Goal: Transaction & Acquisition: Purchase product/service

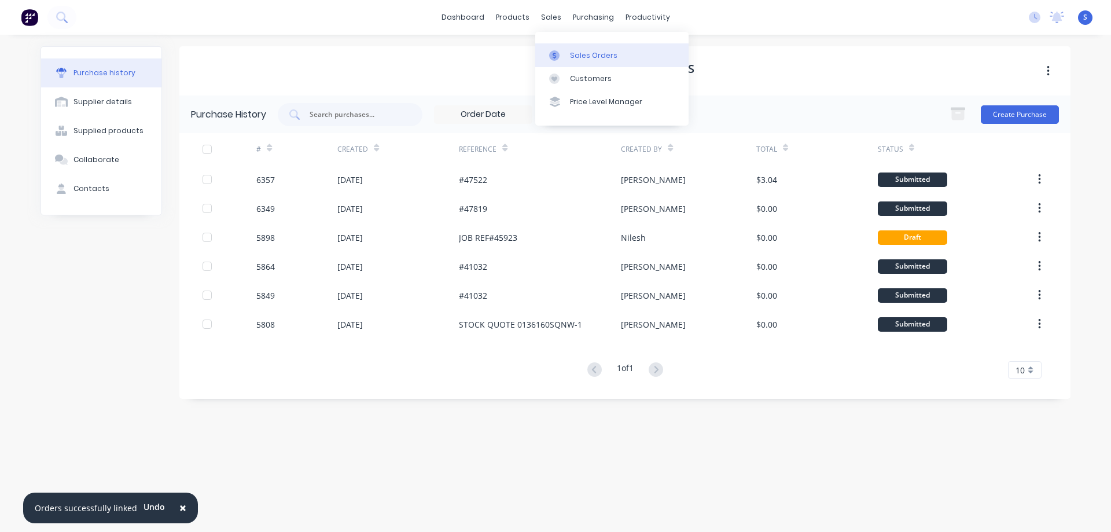
click at [600, 58] on div "Sales Orders" at bounding box center [593, 55] width 47 height 10
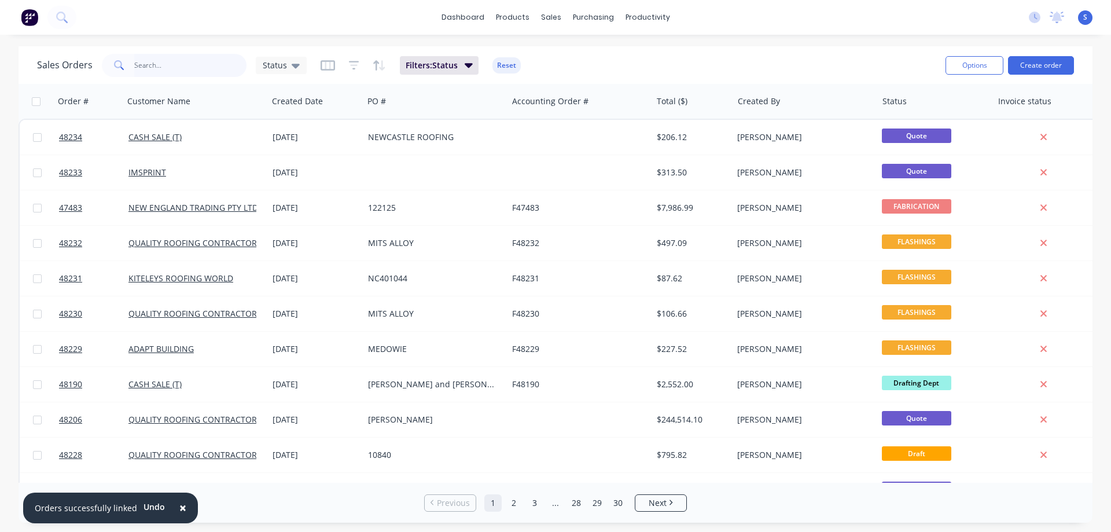
click at [200, 69] on input "text" at bounding box center [190, 65] width 113 height 23
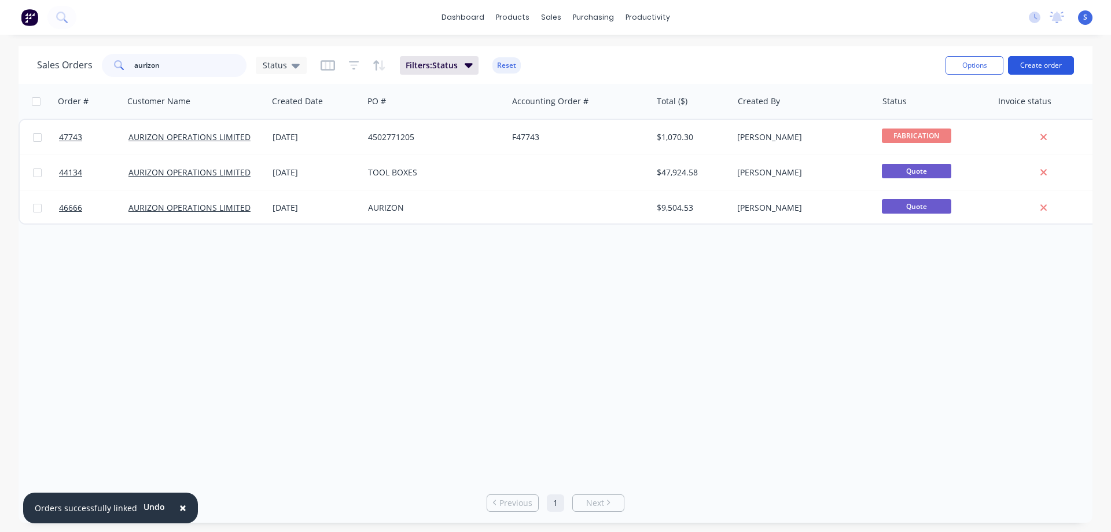
type input "aurizon"
click at [1043, 67] on button "Create order" at bounding box center [1041, 65] width 66 height 19
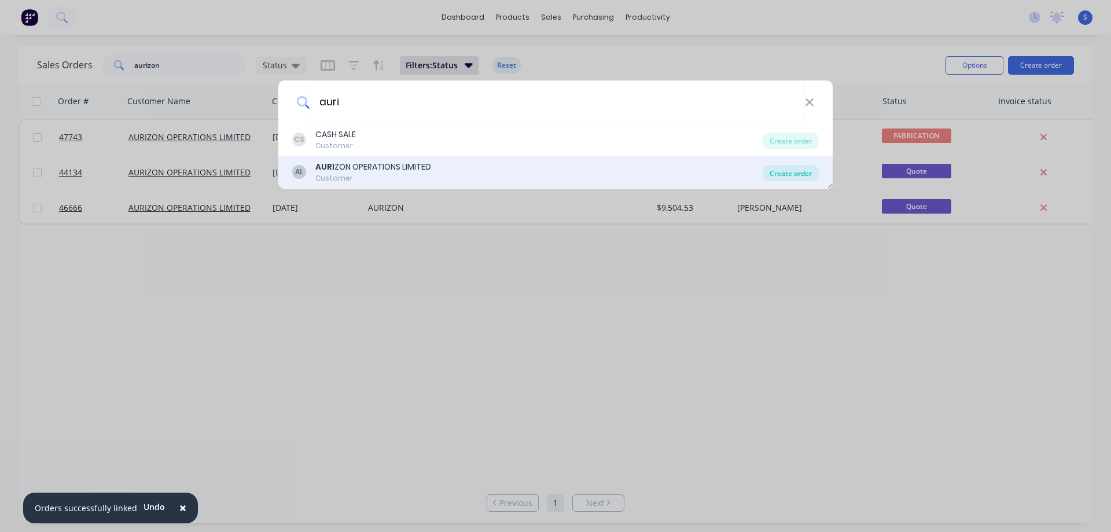
type input "auri"
click at [805, 174] on div "Create order" at bounding box center [791, 173] width 56 height 16
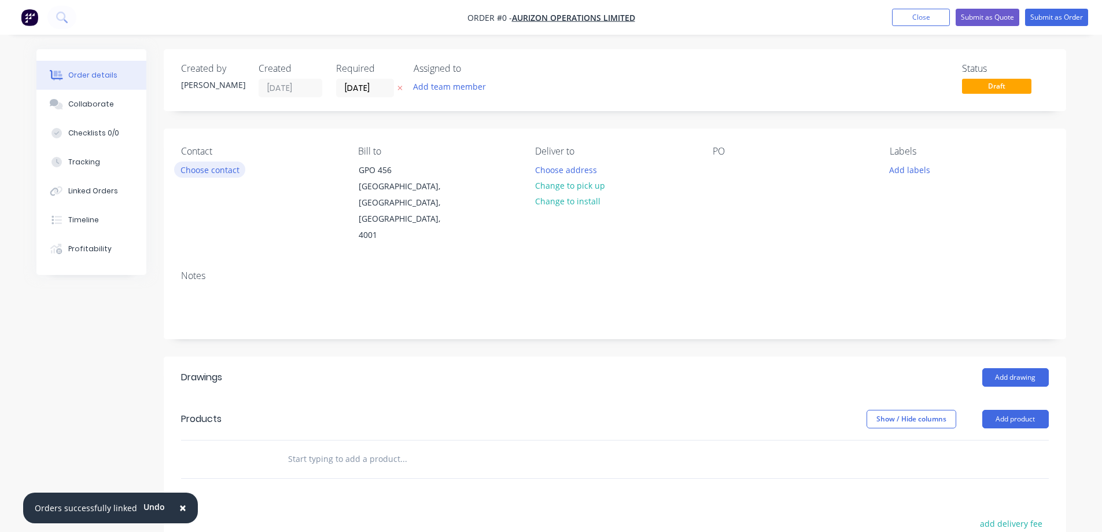
click at [216, 171] on button "Choose contact" at bounding box center [209, 169] width 71 height 16
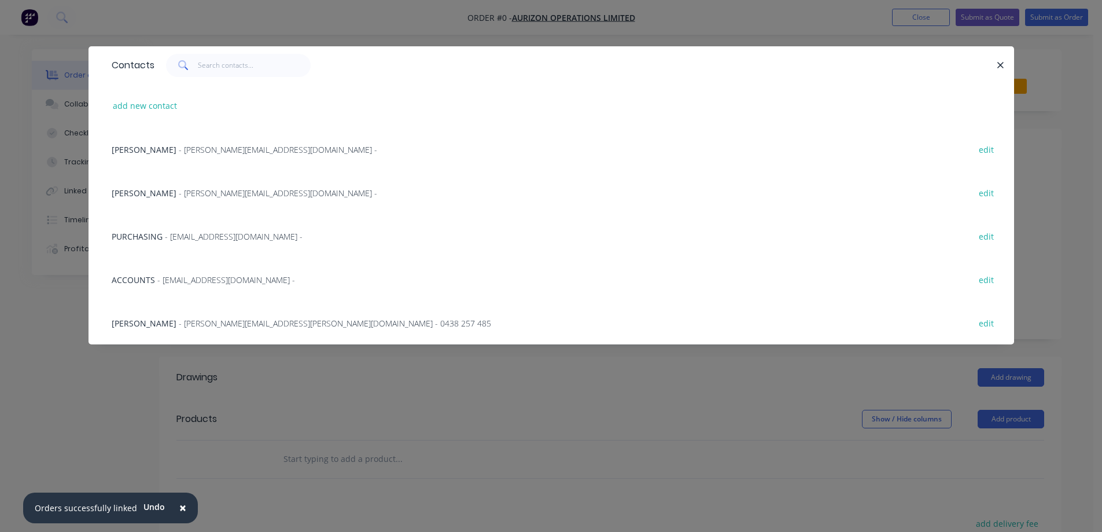
click at [179, 320] on span "- [PERSON_NAME][EMAIL_ADDRESS][PERSON_NAME][DOMAIN_NAME] - 0438 257 485" at bounding box center [335, 323] width 313 height 11
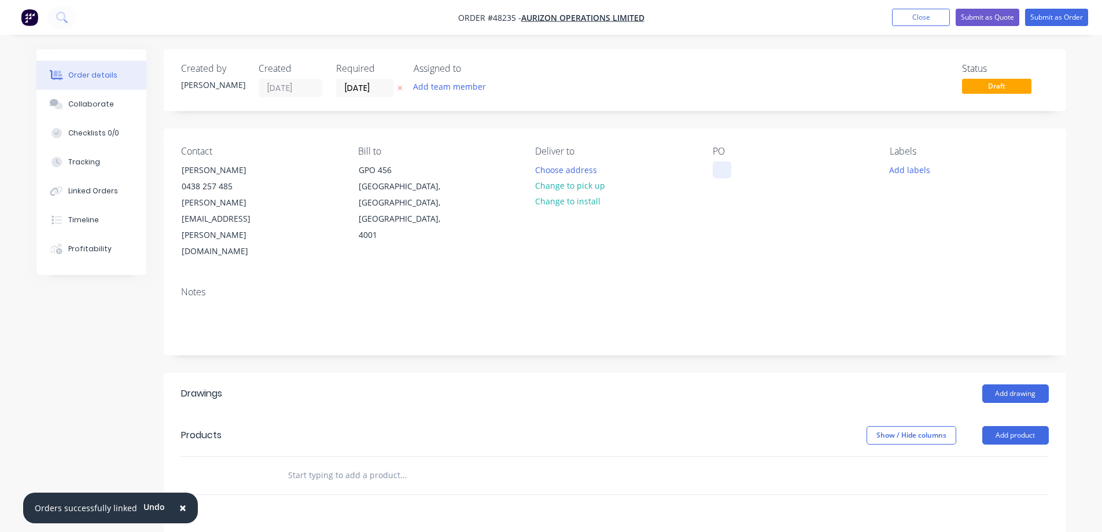
click at [730, 167] on div at bounding box center [722, 169] width 19 height 17
paste div
click at [424, 86] on button "Add team member" at bounding box center [449, 87] width 85 height 16
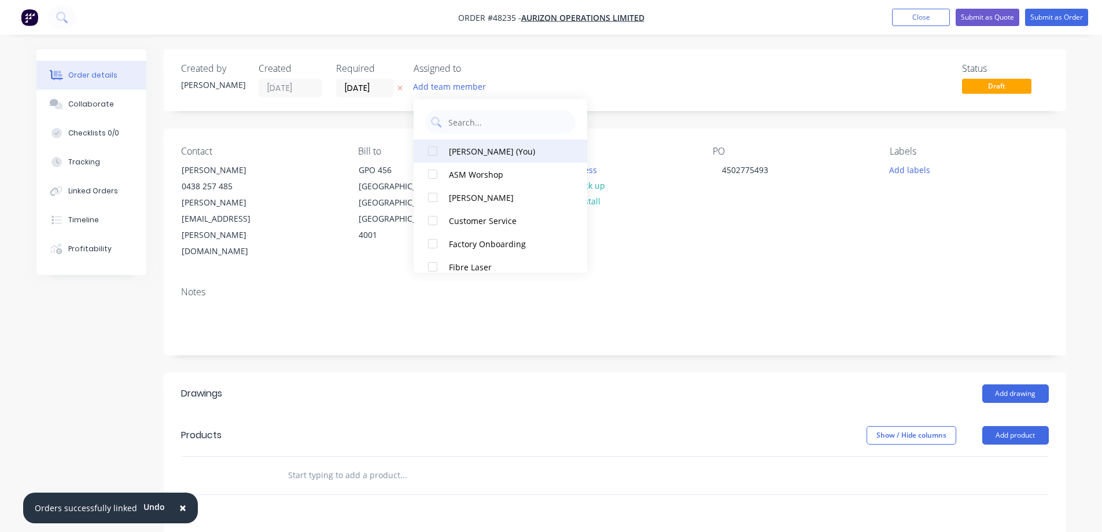
click at [430, 144] on div at bounding box center [432, 150] width 23 height 23
click at [383, 89] on input "[DATE]" at bounding box center [365, 87] width 57 height 17
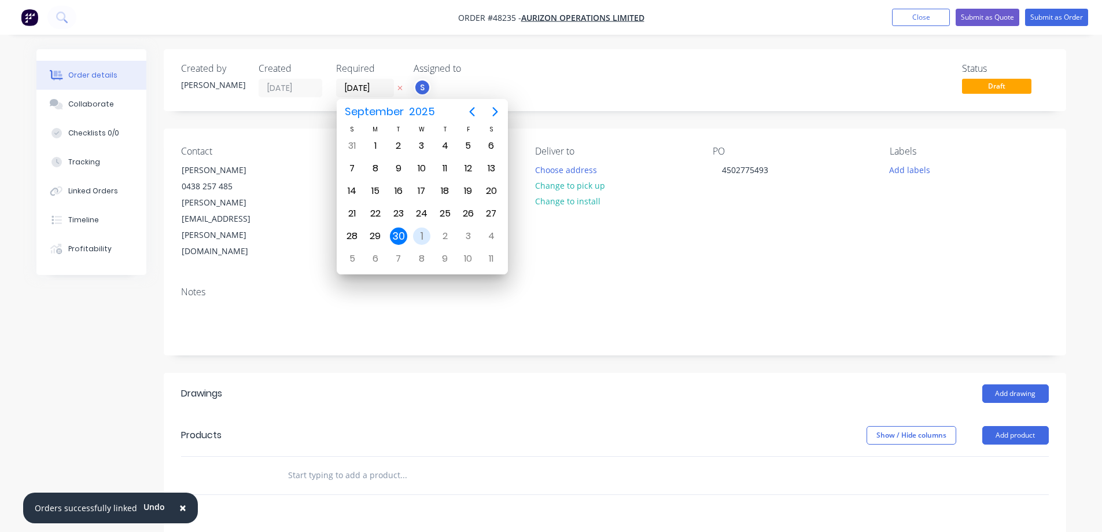
click at [422, 236] on div "1" at bounding box center [421, 235] width 17 height 17
type input "[DATE]"
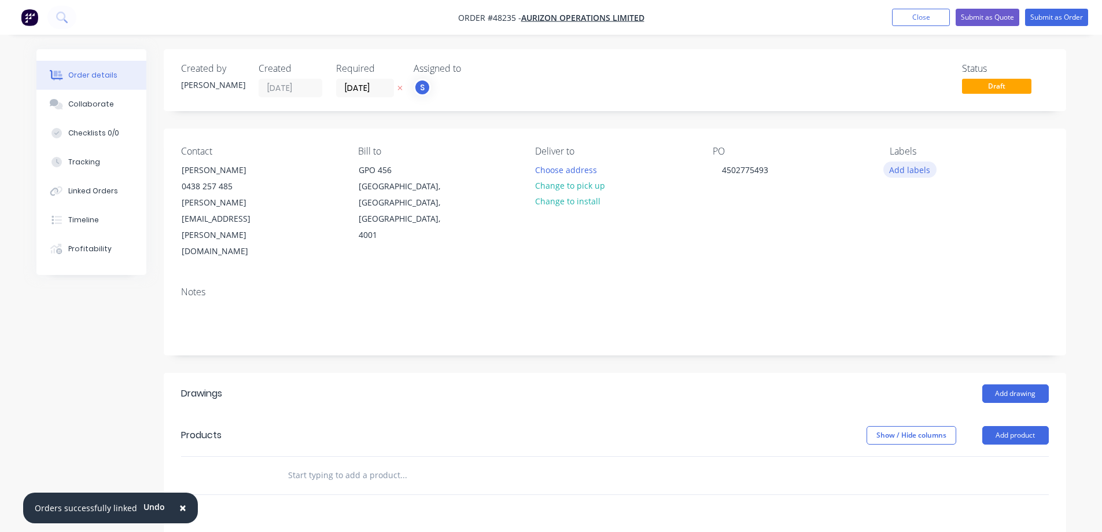
click at [905, 169] on button "Add labels" at bounding box center [910, 169] width 53 height 16
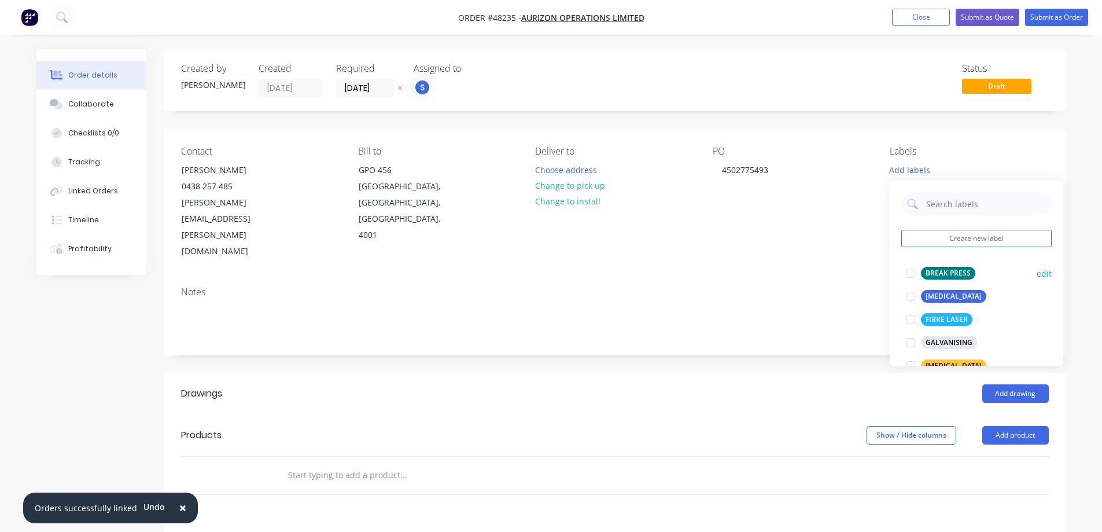
click at [911, 269] on div at bounding box center [910, 273] width 23 height 23
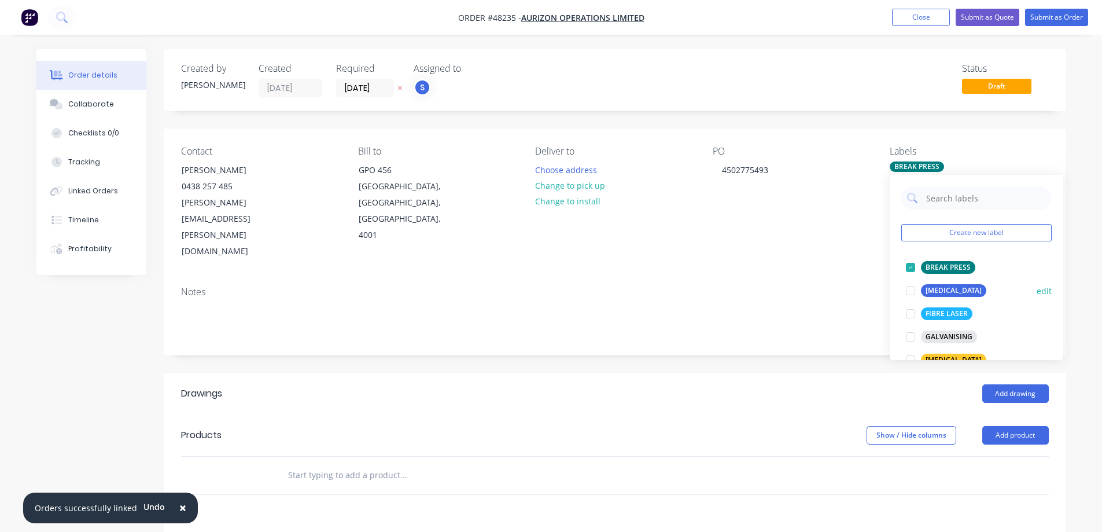
click at [913, 291] on div at bounding box center [910, 290] width 23 height 23
click at [840, 373] on header "Drawings Add drawing" at bounding box center [615, 394] width 903 height 42
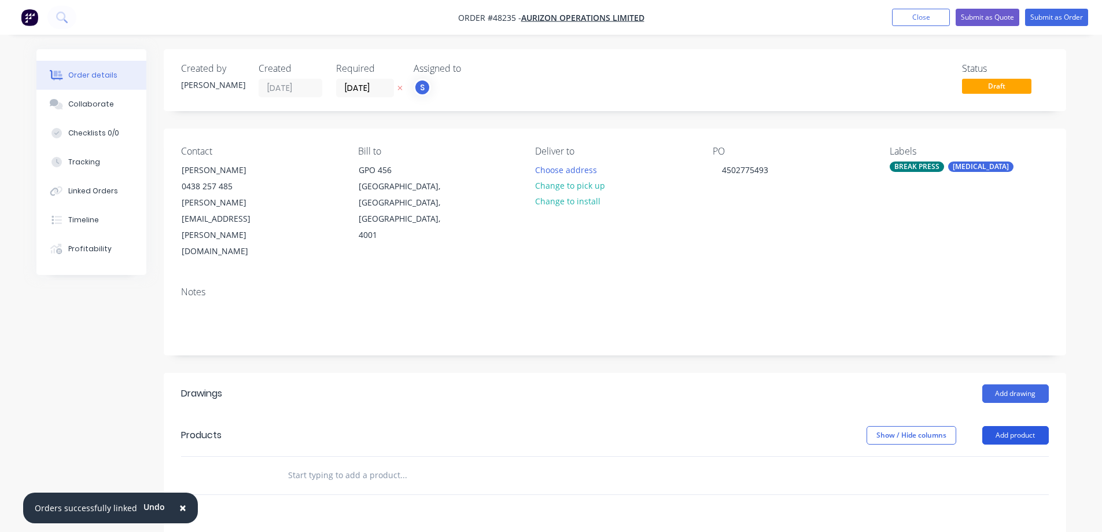
click at [1025, 426] on button "Add product" at bounding box center [1016, 435] width 67 height 19
click at [984, 456] on div "Product catalogue" at bounding box center [994, 464] width 89 height 17
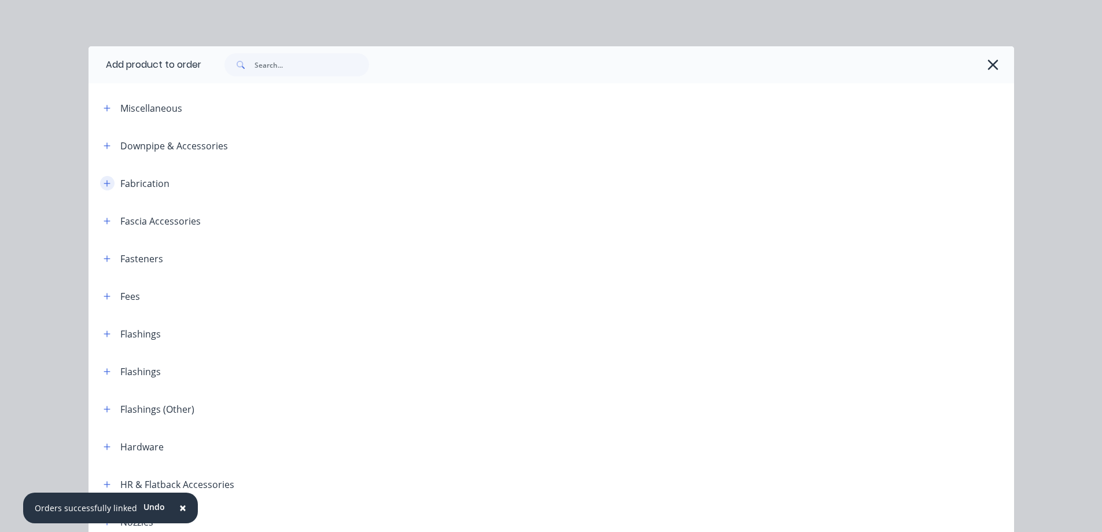
click at [104, 183] on icon "button" at bounding box center [107, 183] width 6 height 6
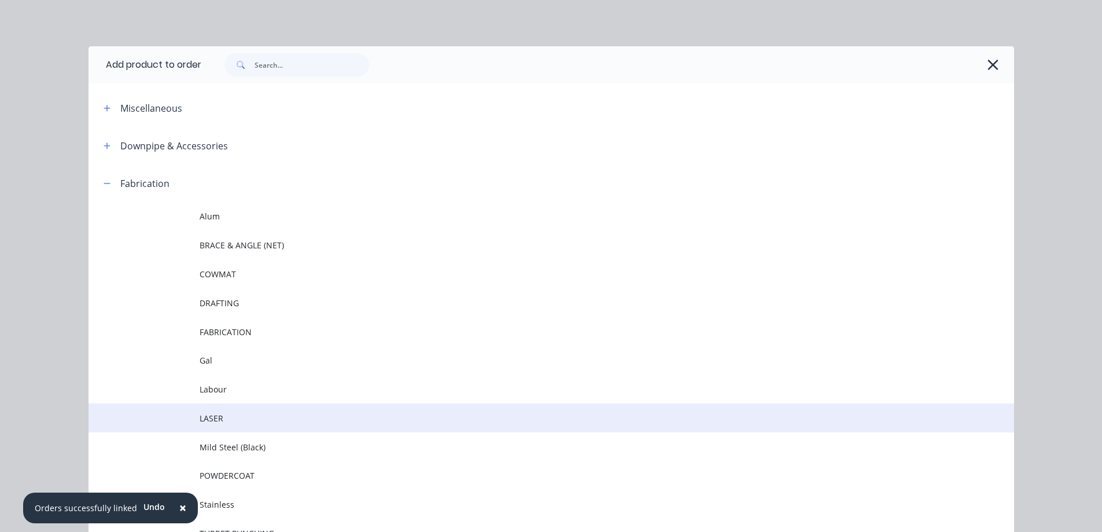
click at [214, 418] on span "LASER" at bounding box center [526, 418] width 652 height 12
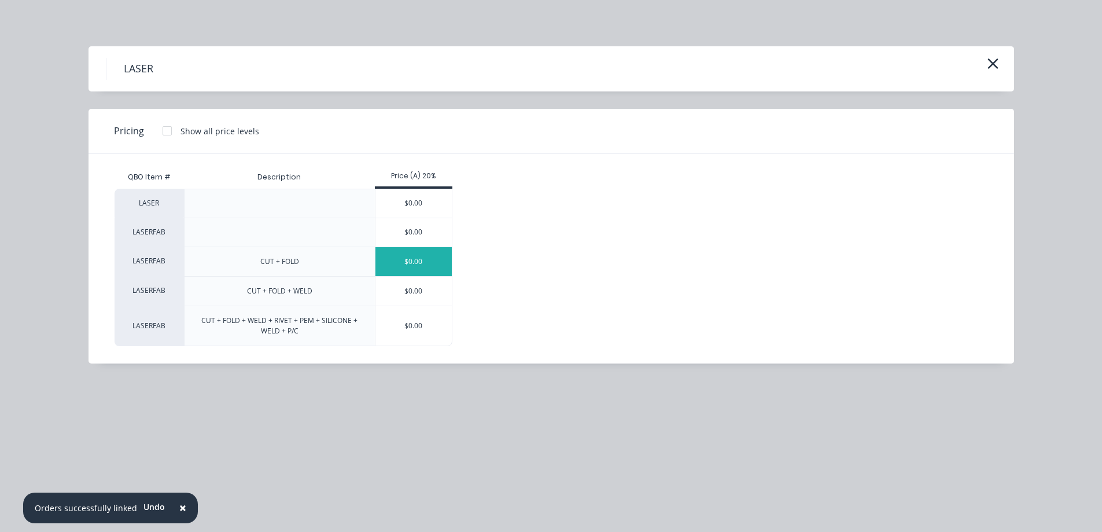
click at [425, 266] on div "$0.00" at bounding box center [414, 261] width 77 height 29
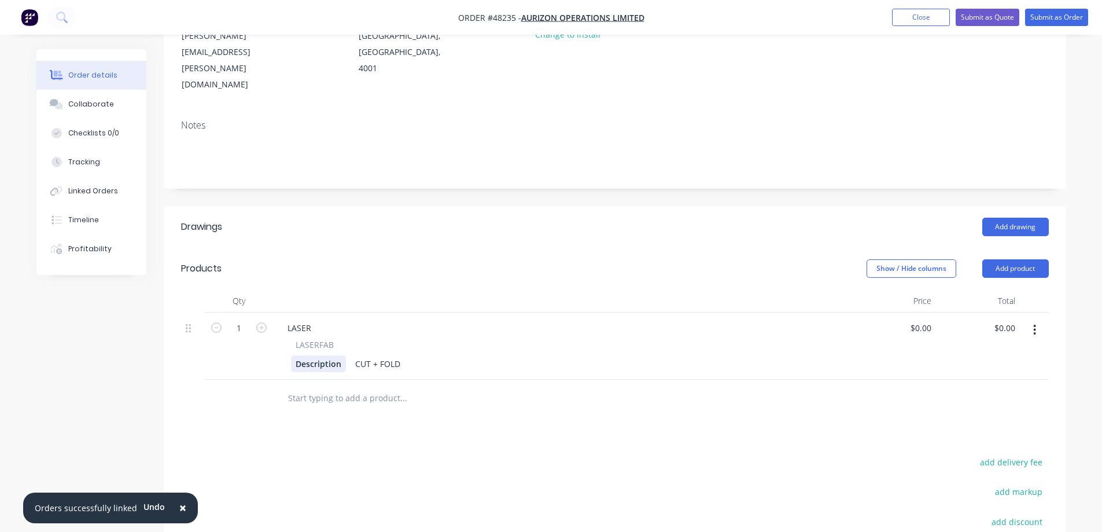
scroll to position [174, 0]
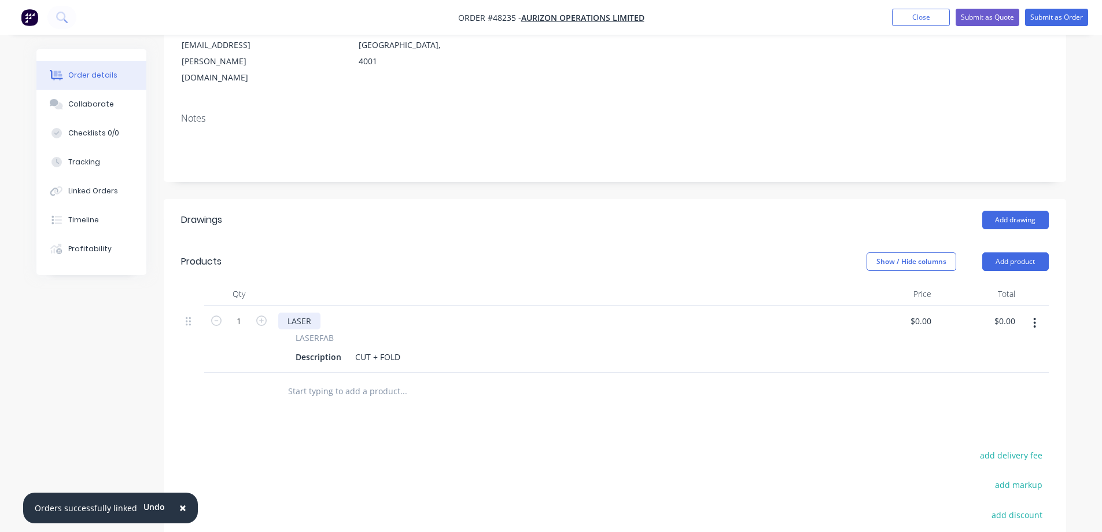
click at [297, 313] on div "LASER" at bounding box center [299, 321] width 42 height 17
click at [326, 348] on div "Description" at bounding box center [318, 356] width 55 height 17
click at [318, 348] on div "Description" at bounding box center [318, 356] width 55 height 17
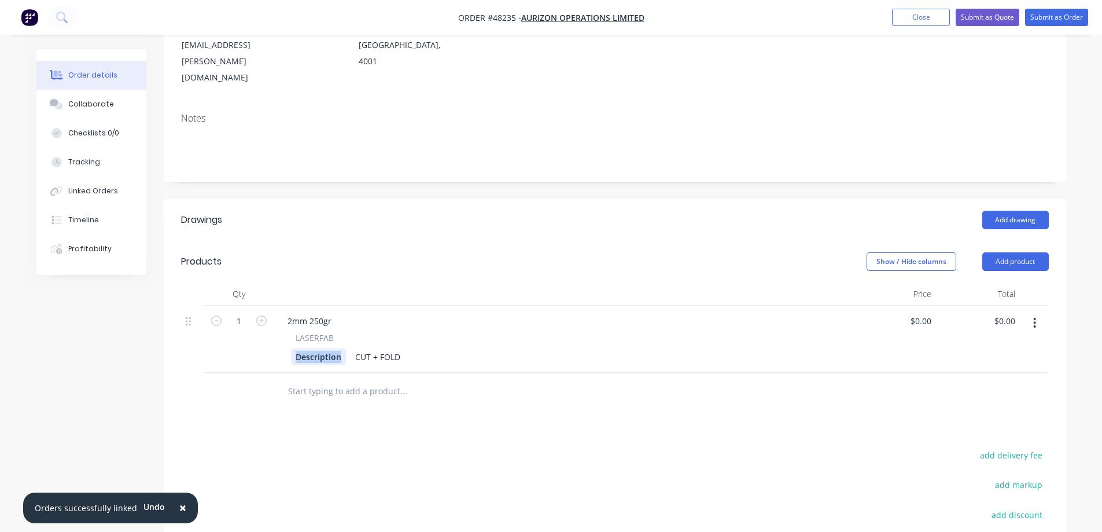
click at [318, 348] on div "Description" at bounding box center [318, 356] width 55 height 17
click at [376, 348] on div "CUT + FOLD" at bounding box center [399, 356] width 54 height 17
click at [333, 313] on div "2mm 250gr" at bounding box center [309, 321] width 63 height 17
click at [928, 313] on input "0" at bounding box center [929, 321] width 13 height 17
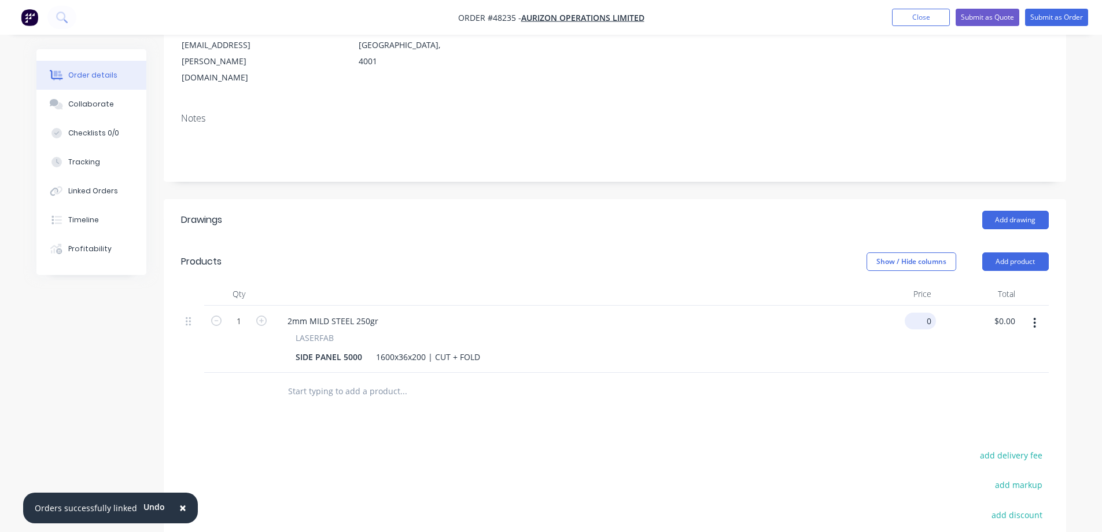
click at [920, 313] on div "0 $0.00" at bounding box center [920, 321] width 31 height 17
type input "3"
type input "$301.45"
click at [914, 362] on div "Drawings Add drawing Products Show / Hide columns Add product Qty Price Total 1…" at bounding box center [615, 431] width 903 height 464
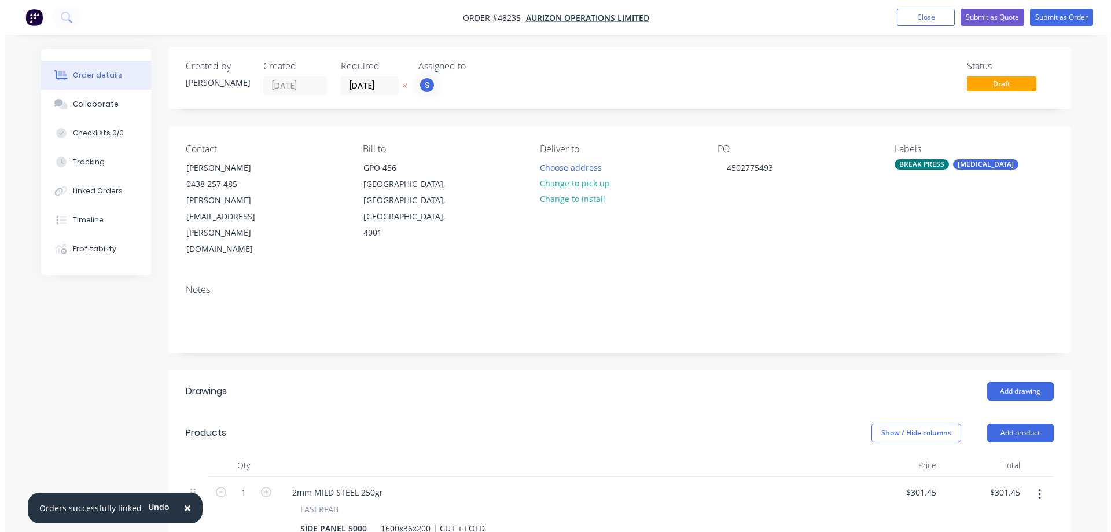
scroll to position [0, 0]
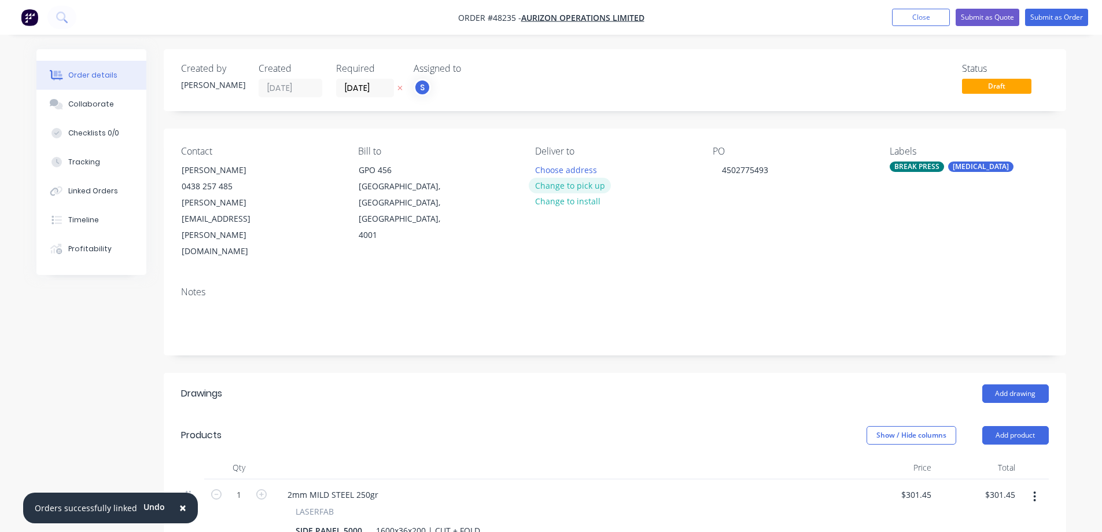
click at [569, 187] on button "Change to pick up" at bounding box center [570, 186] width 82 height 16
click at [1075, 16] on button "Submit as Order" at bounding box center [1056, 17] width 63 height 17
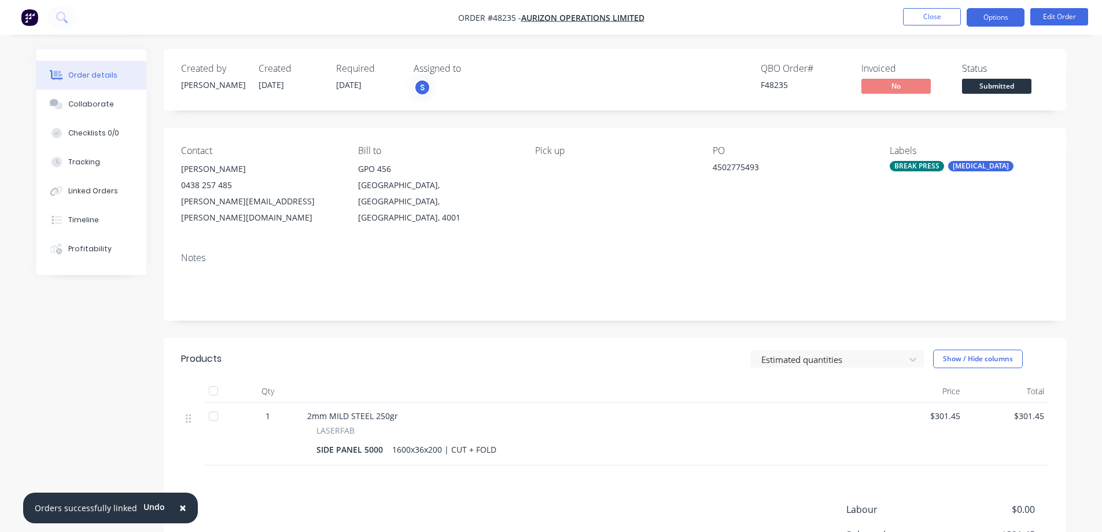
click at [1003, 13] on button "Options" at bounding box center [996, 17] width 58 height 19
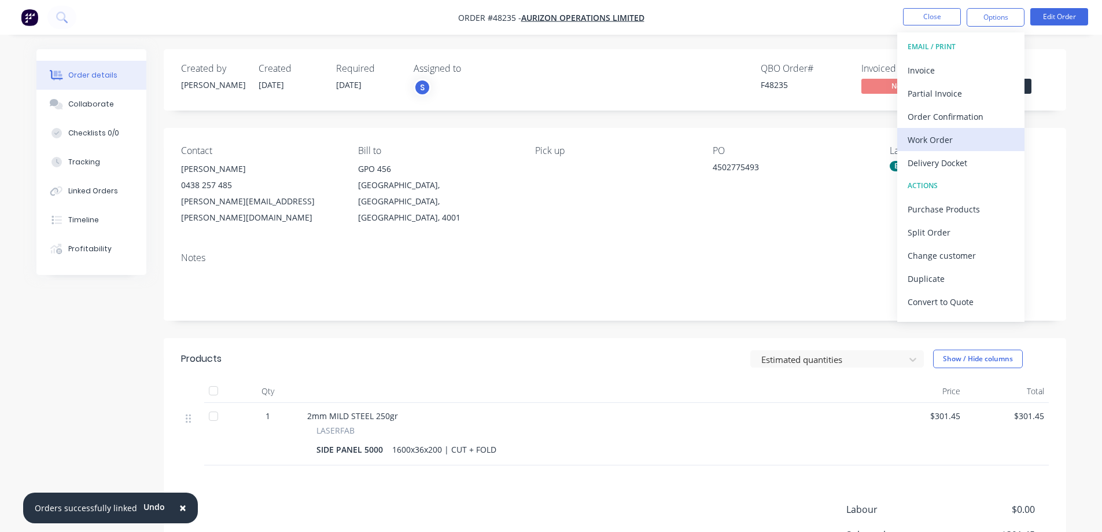
click at [924, 141] on div "Work Order" at bounding box center [961, 139] width 106 height 17
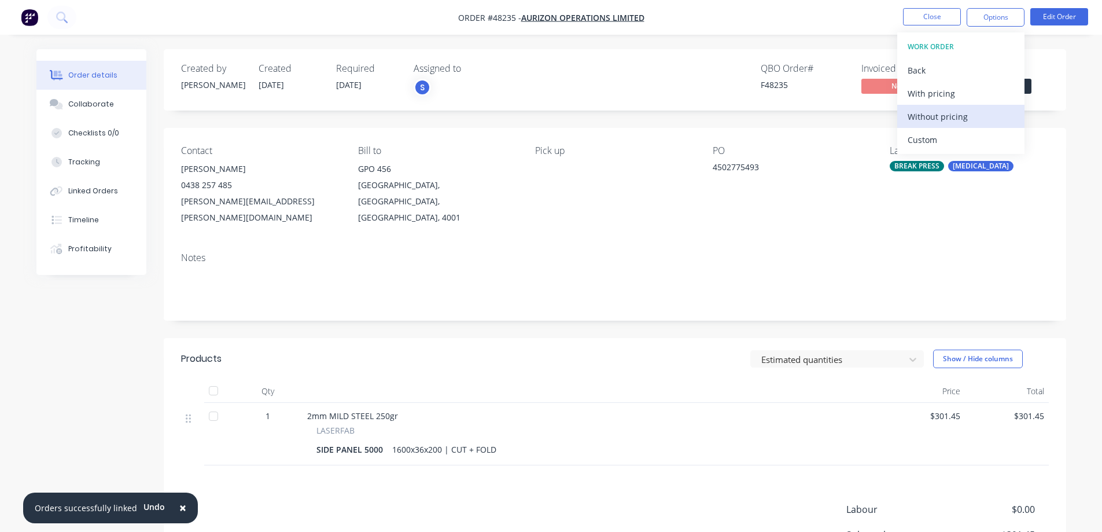
click at [938, 115] on div "Without pricing" at bounding box center [961, 116] width 106 height 17
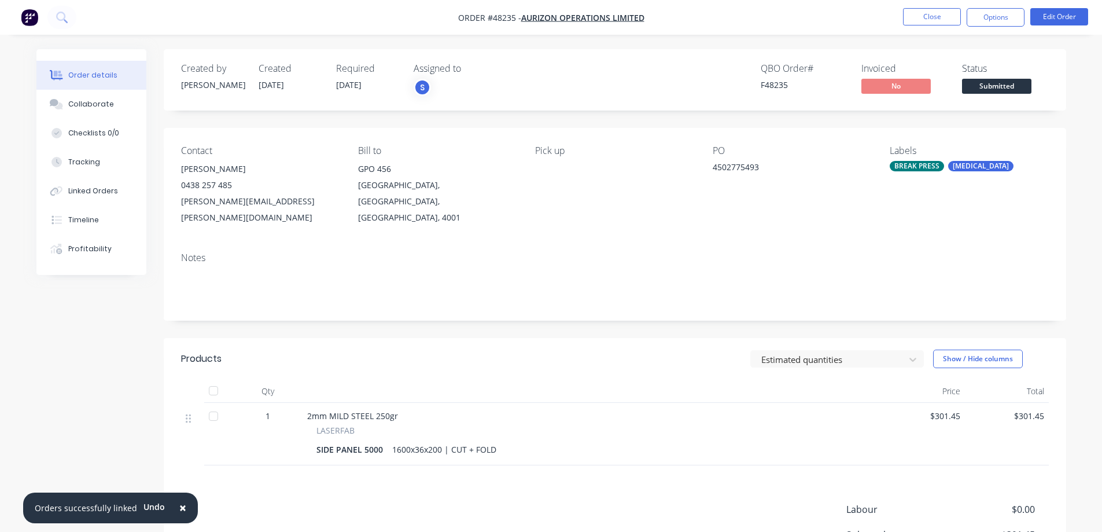
click at [96, 341] on div "Created by [PERSON_NAME] Created [DATE] Required [DATE] Assigned to S QBO Order…" at bounding box center [551, 347] width 1030 height 597
click at [150, 254] on div "Order details Collaborate Checklists 0/0 Tracking Linked Orders Timeline Profit…" at bounding box center [99, 162] width 127 height 226
click at [1001, 85] on span "Submitted" at bounding box center [996, 86] width 69 height 14
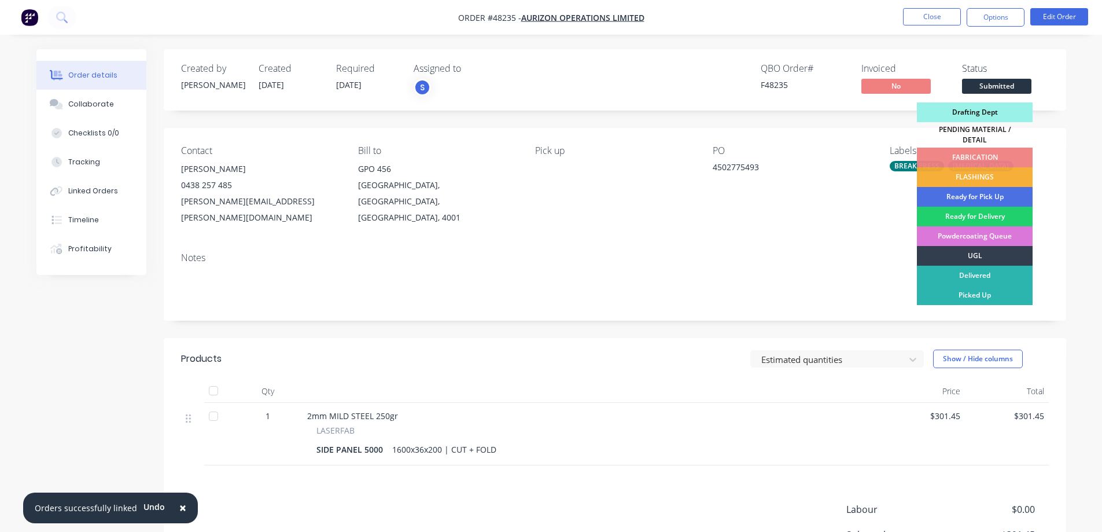
click at [987, 112] on div "Drafting Dept" at bounding box center [975, 112] width 116 height 20
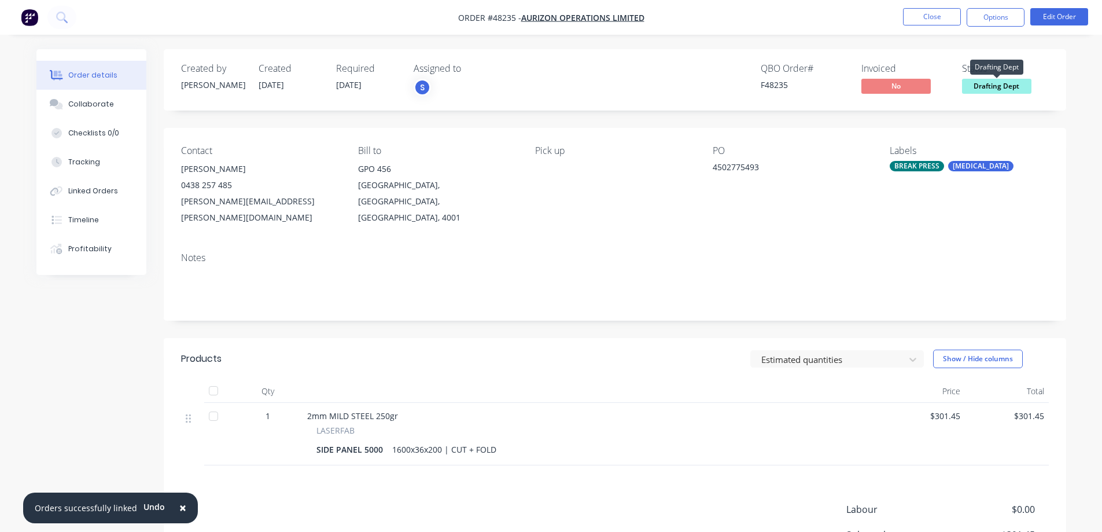
click at [990, 88] on span "Drafting Dept" at bounding box center [996, 86] width 69 height 14
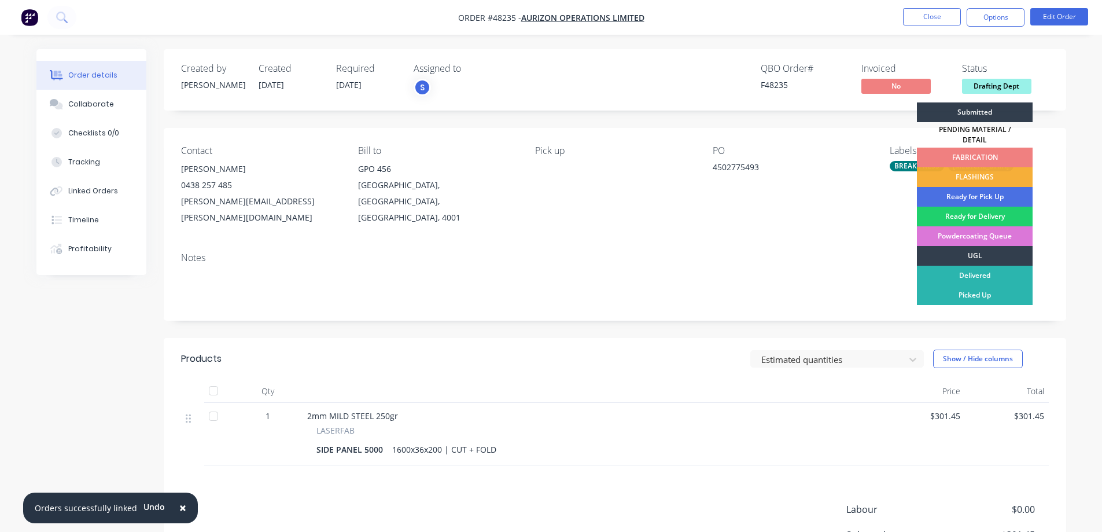
click at [972, 148] on div "FABRICATION" at bounding box center [975, 158] width 116 height 20
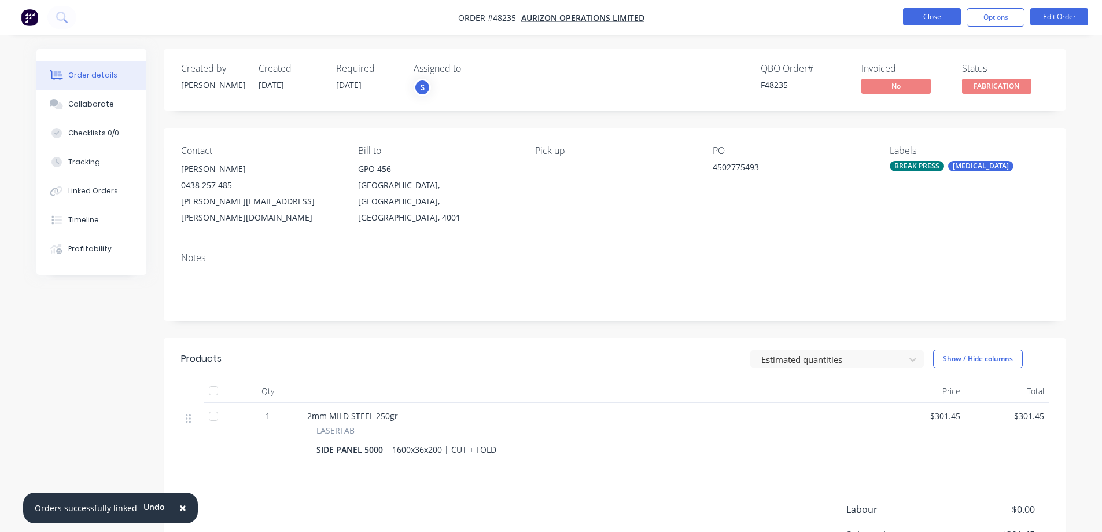
click at [938, 21] on button "Close" at bounding box center [932, 16] width 58 height 17
